Goal: Information Seeking & Learning: Learn about a topic

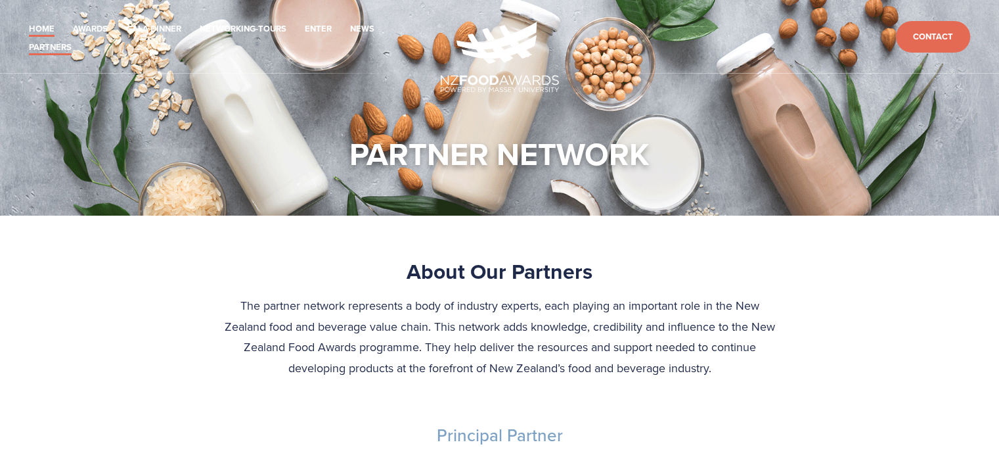
click at [37, 26] on link "Home" at bounding box center [42, 29] width 26 height 15
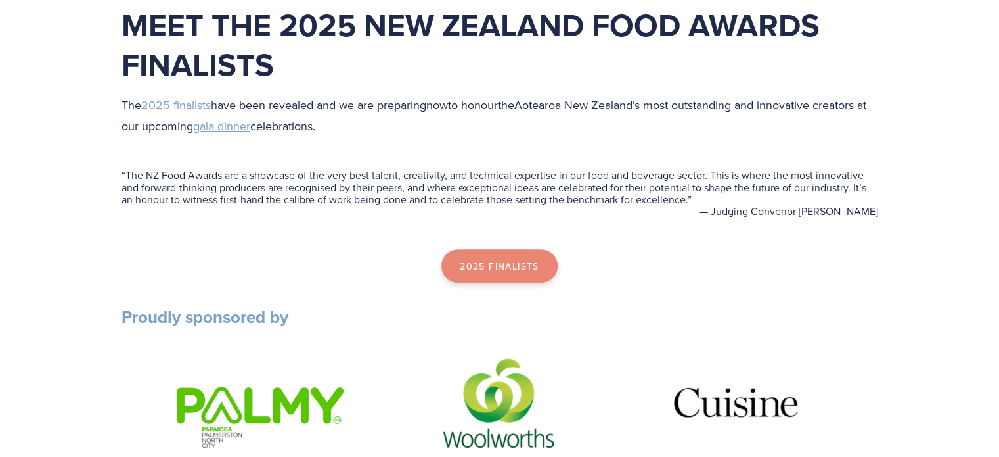
scroll to position [394, 0]
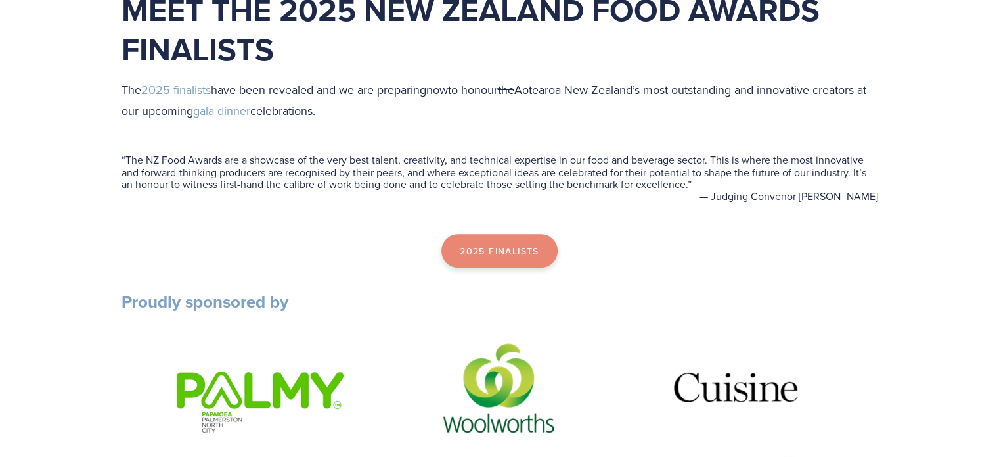
click at [490, 252] on link "2025 Finalists" at bounding box center [500, 251] width 116 height 34
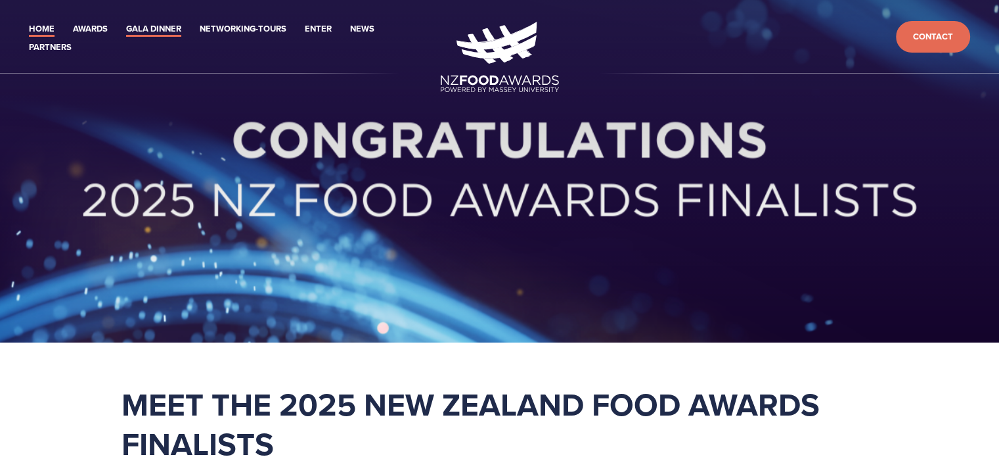
click at [132, 26] on link "Gala Dinner" at bounding box center [153, 29] width 55 height 15
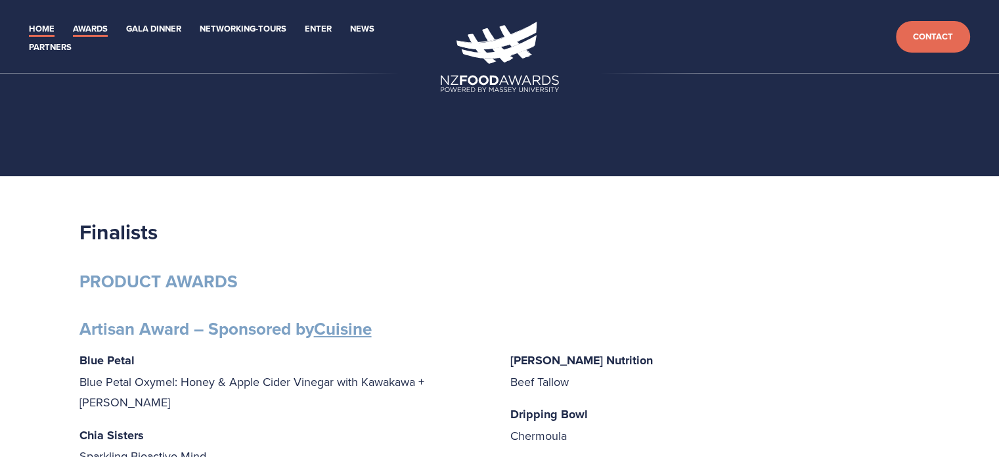
click at [41, 26] on link "Home" at bounding box center [42, 29] width 26 height 15
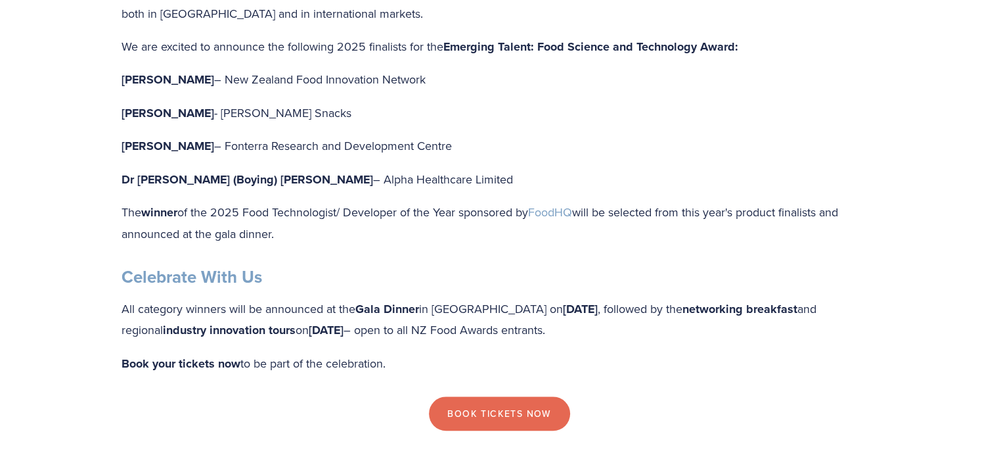
scroll to position [920, 0]
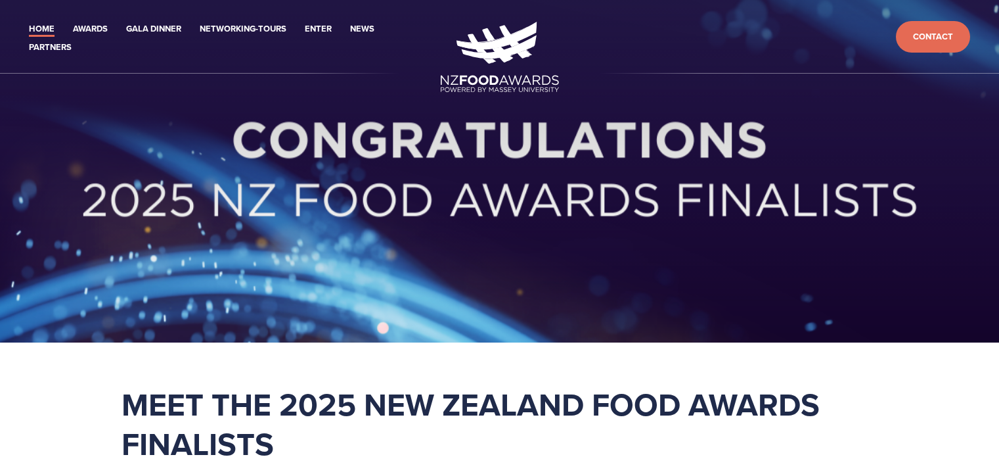
scroll to position [920, 0]
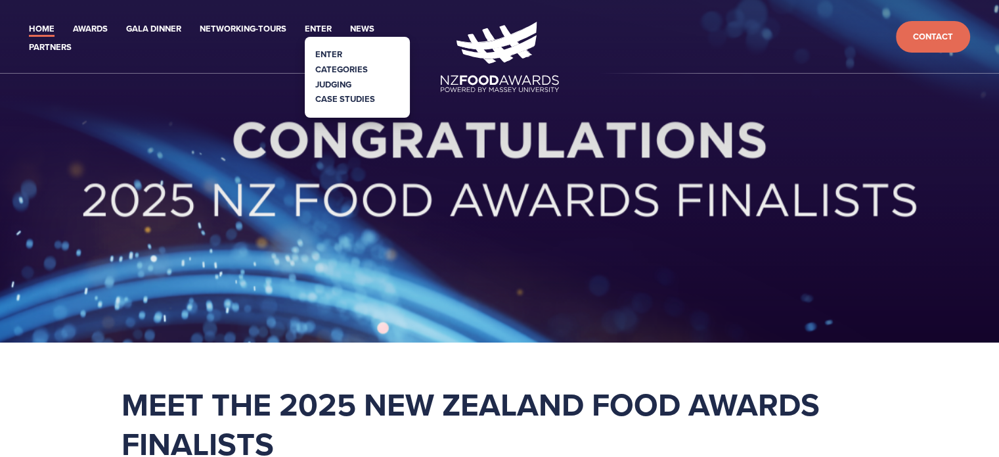
click at [340, 64] on link "Categories" at bounding box center [341, 69] width 53 height 12
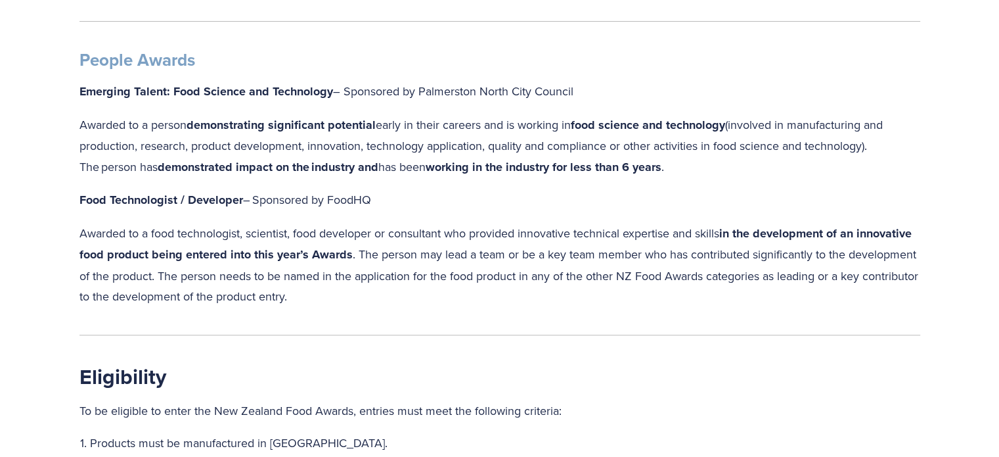
scroll to position [1314, 0]
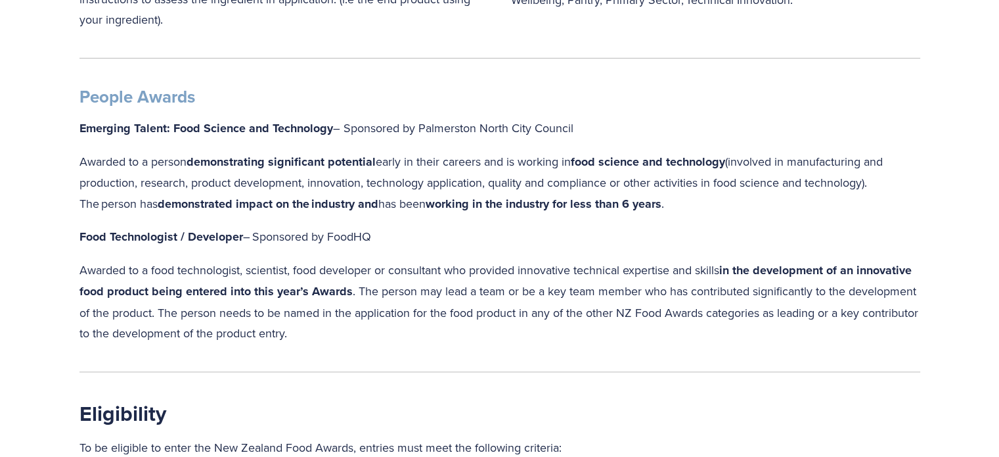
drag, startPoint x: 676, startPoint y: 202, endPoint x: 79, endPoint y: 147, distance: 599.8
click at [80, 147] on div "People Awards Emerging Talent: Food Science and Technology – Sponsored by Palme…" at bounding box center [500, 215] width 841 height 258
copy p "Awarded to a person demonstrating significant potential  early in their careers…"
